Goal: Task Accomplishment & Management: Complete application form

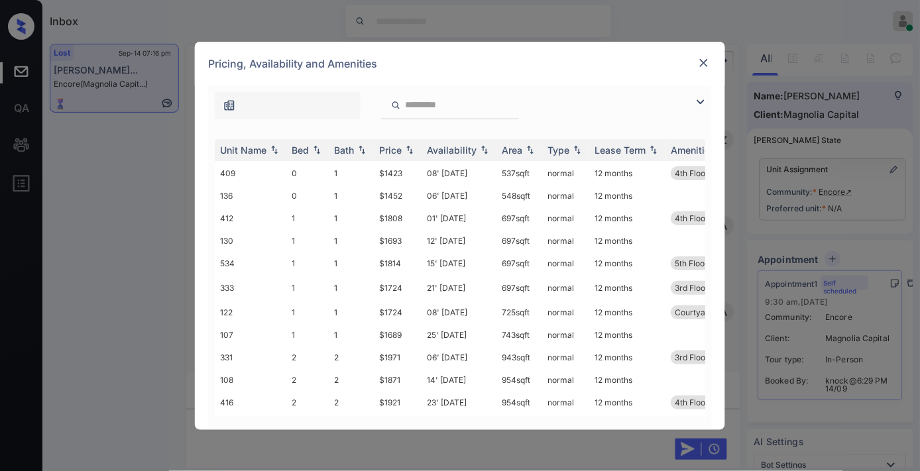
scroll to position [4009, 0]
click at [390, 146] on div "Price" at bounding box center [390, 150] width 23 height 11
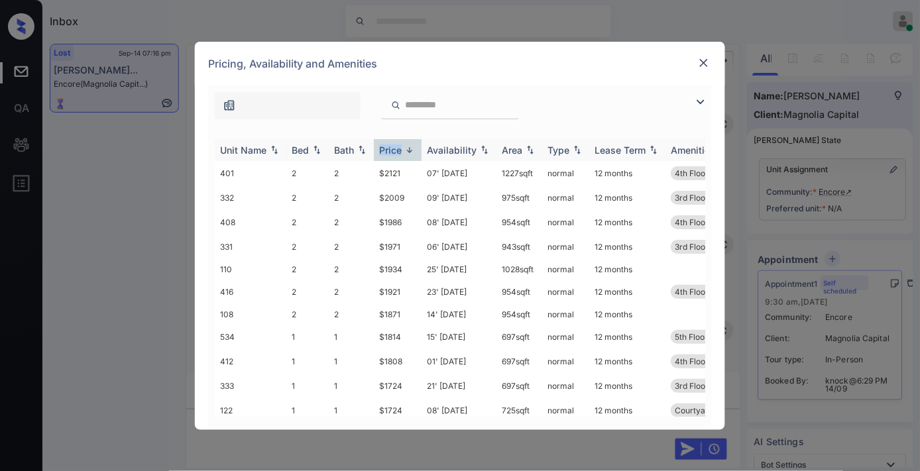
click at [391, 146] on div "Price" at bounding box center [390, 150] width 23 height 11
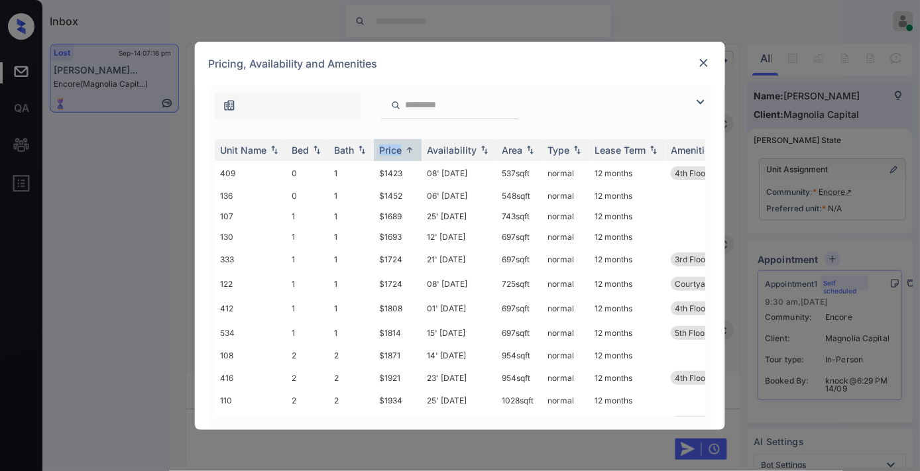
click at [707, 97] on img at bounding box center [701, 102] width 16 height 16
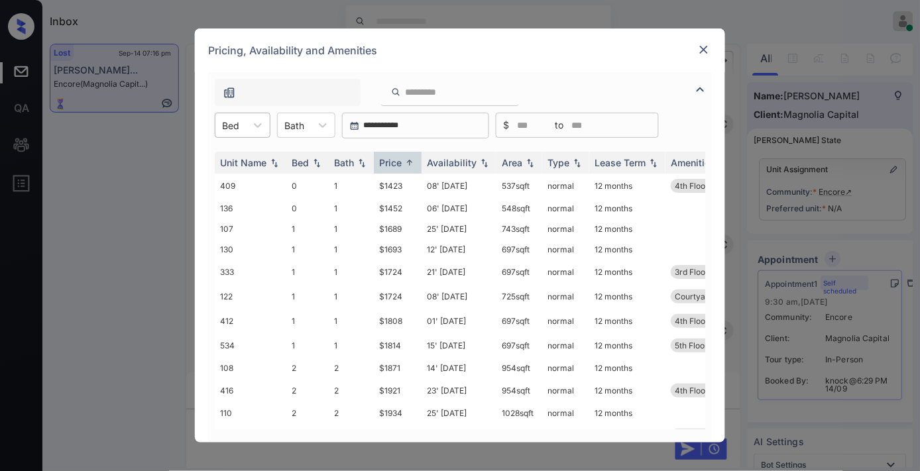
click at [245, 127] on div "Bed" at bounding box center [230, 125] width 30 height 19
click at [406, 166] on img at bounding box center [409, 163] width 13 height 10
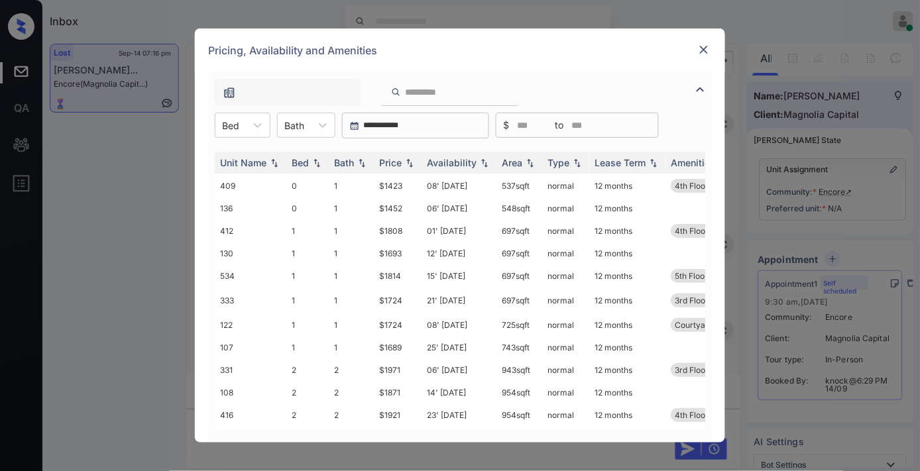
click at [713, 44] on div "Pricing, Availability and Amenities" at bounding box center [460, 51] width 530 height 44
click at [707, 54] on img at bounding box center [704, 49] width 13 height 13
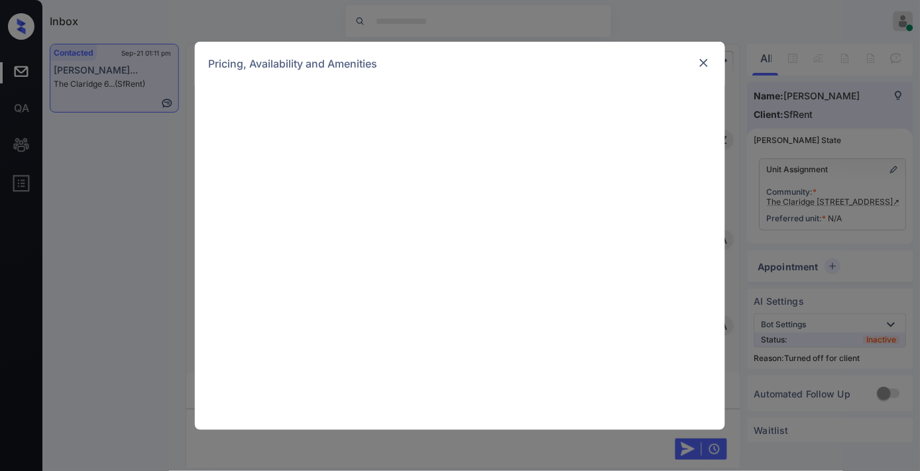
scroll to position [2026, 0]
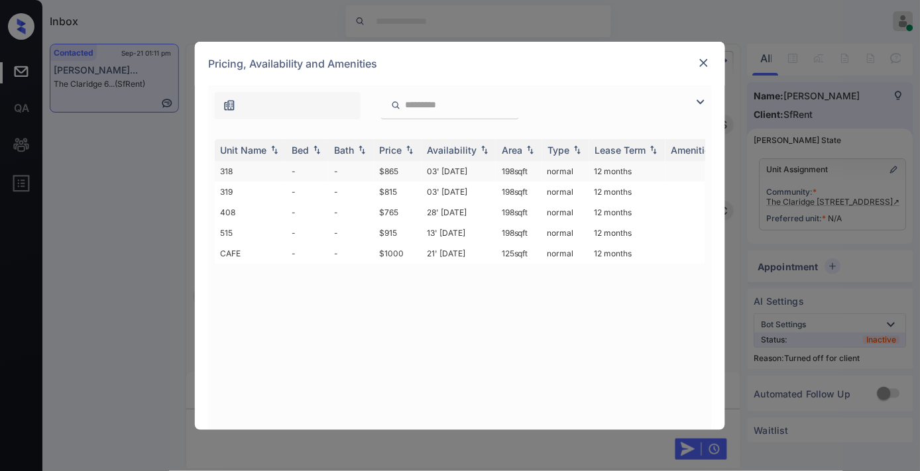
click at [406, 163] on td "$865" at bounding box center [398, 171] width 48 height 21
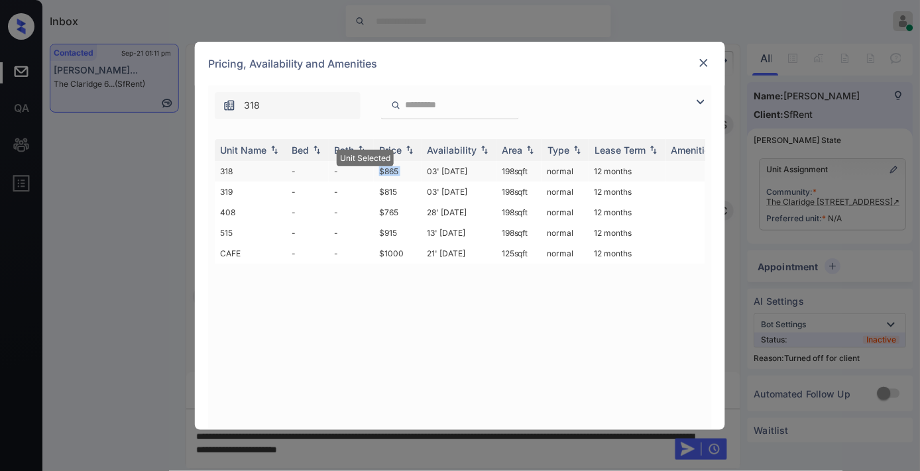
click at [406, 163] on td "$865" at bounding box center [398, 171] width 48 height 21
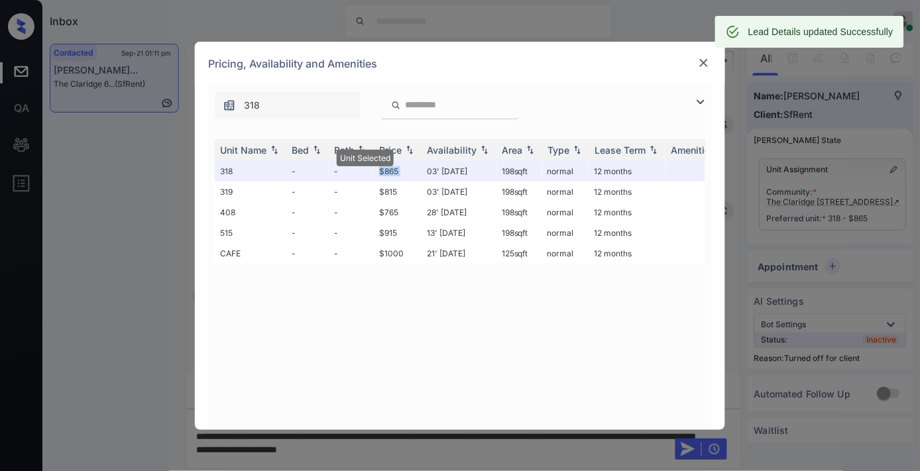
click at [706, 64] on img at bounding box center [704, 62] width 13 height 13
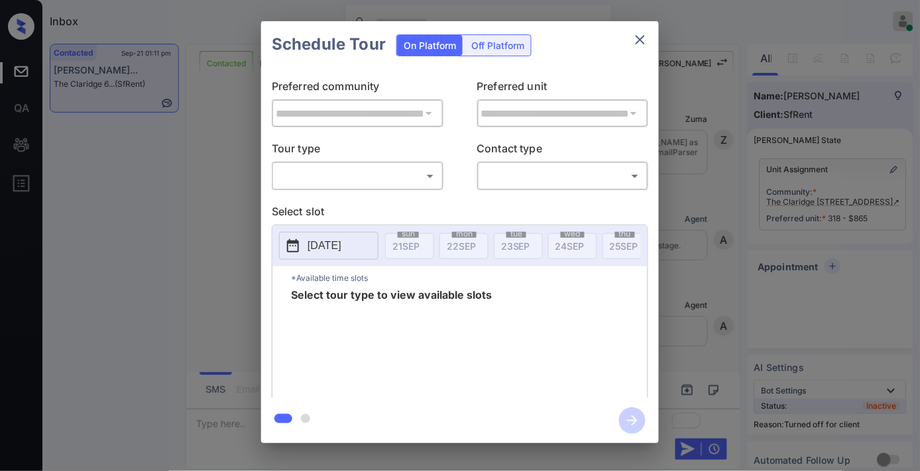
scroll to position [1302, 0]
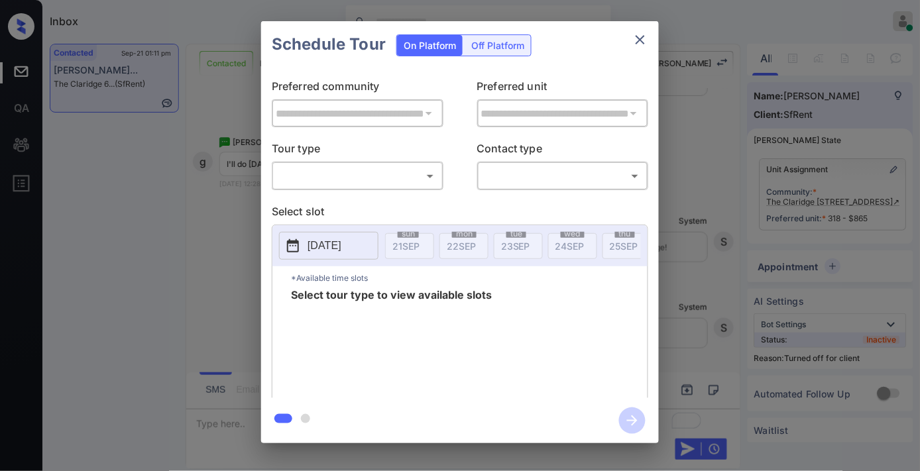
click at [511, 31] on div "On Platform Off Platform" at bounding box center [463, 44] width 135 height 46
click at [509, 46] on div "Off Platform" at bounding box center [498, 45] width 66 height 21
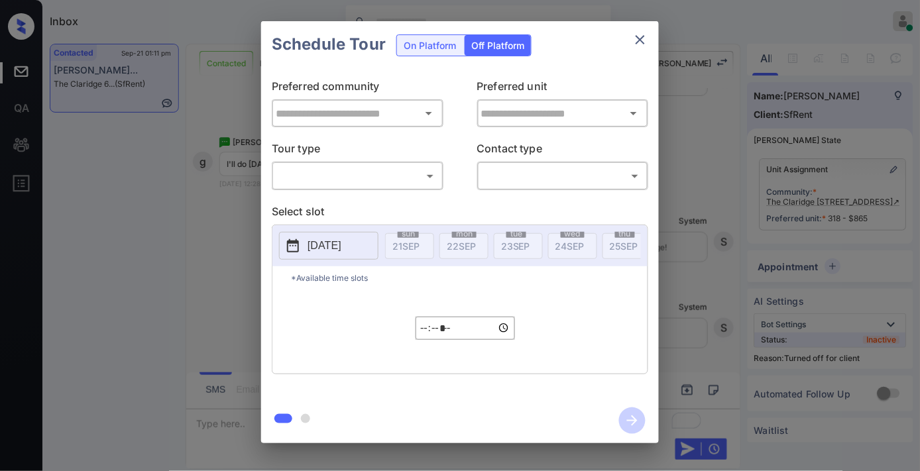
type input "**********"
click at [393, 190] on div "​ ​" at bounding box center [358, 176] width 172 height 29
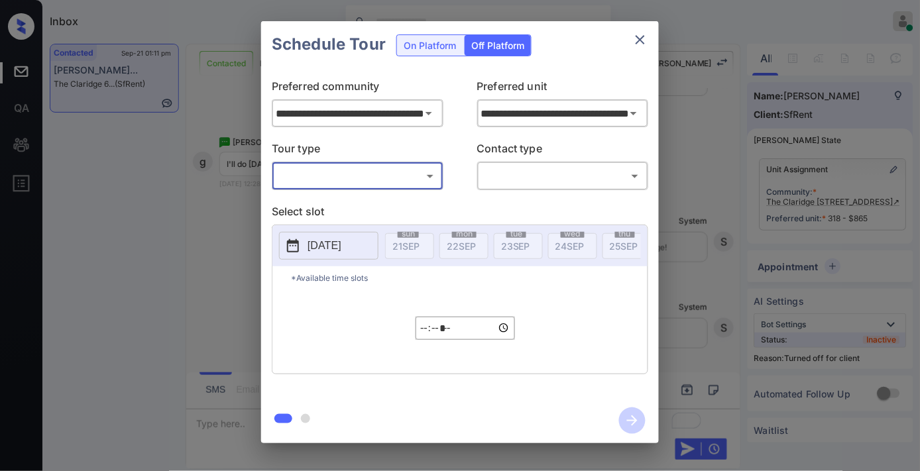
click at [393, 187] on body "Inbox Samantha Soliven Online Set yourself offline Set yourself on break Profil…" at bounding box center [460, 235] width 920 height 471
click at [381, 211] on li "In Person" at bounding box center [357, 206] width 163 height 24
type input "********"
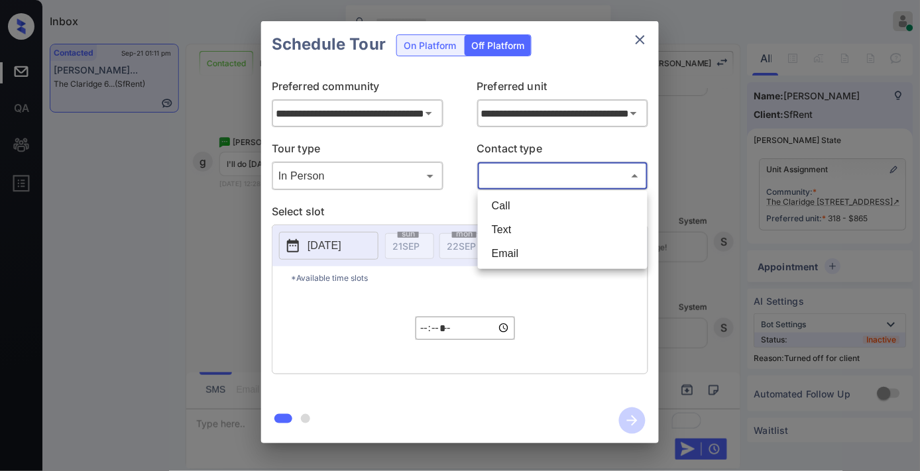
click at [527, 184] on body "Inbox Samantha Soliven Online Set yourself offline Set yourself on break Profil…" at bounding box center [460, 235] width 920 height 471
click at [508, 221] on li "Text" at bounding box center [562, 230] width 163 height 24
type input "****"
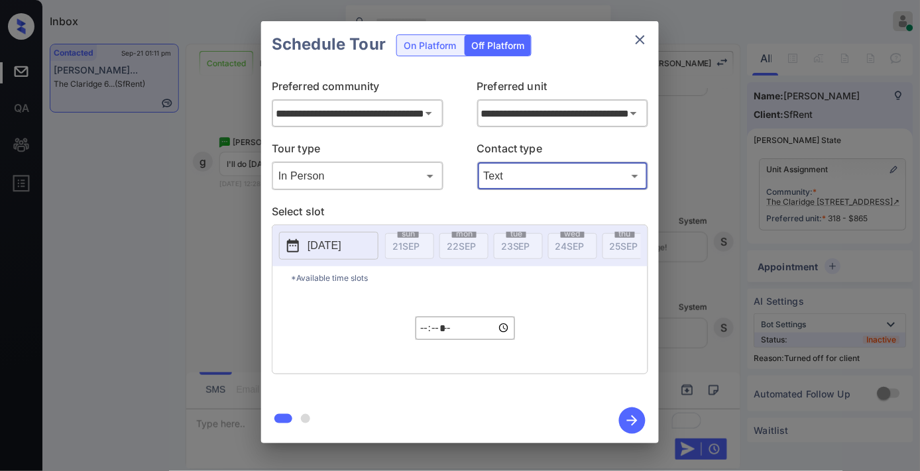
click at [319, 247] on p "2025-09-21" at bounding box center [325, 246] width 34 height 16
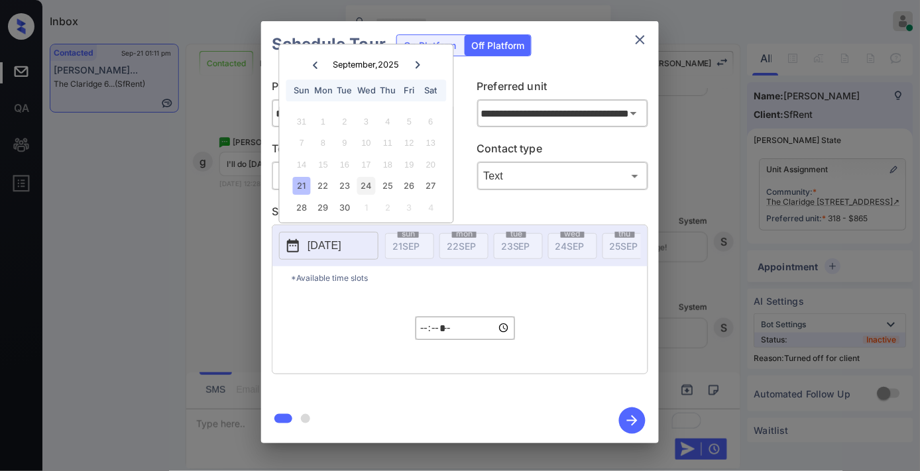
click at [359, 187] on div "24" at bounding box center [366, 187] width 18 height 18
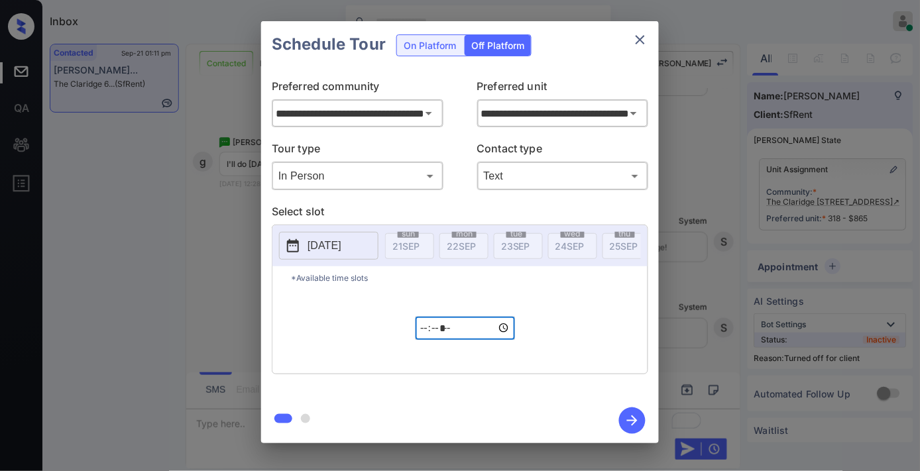
click at [430, 340] on input "*****" at bounding box center [465, 328] width 99 height 23
type input "*****"
click at [633, 410] on icon "button" at bounding box center [632, 421] width 27 height 27
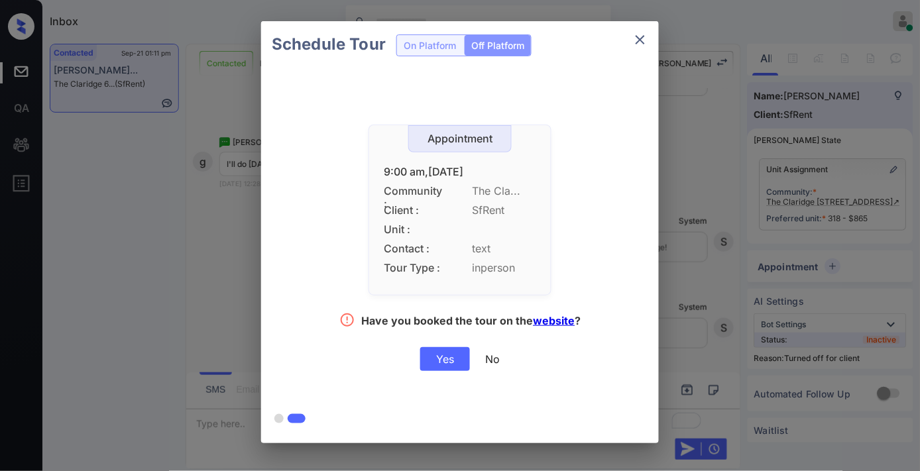
click at [443, 353] on div "Yes" at bounding box center [445, 359] width 50 height 24
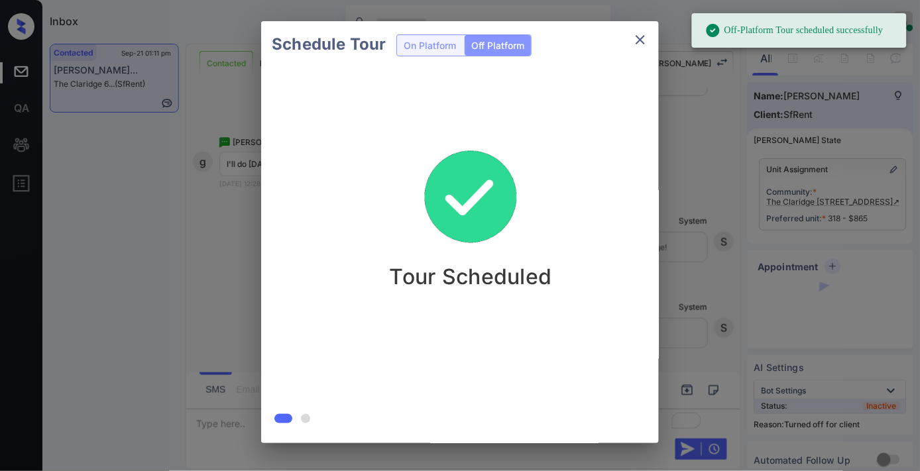
click at [812, 95] on div "Schedule Tour On Platform Off Platform Tour Scheduled" at bounding box center [460, 232] width 920 height 465
